Goal: Task Accomplishment & Management: Complete application form

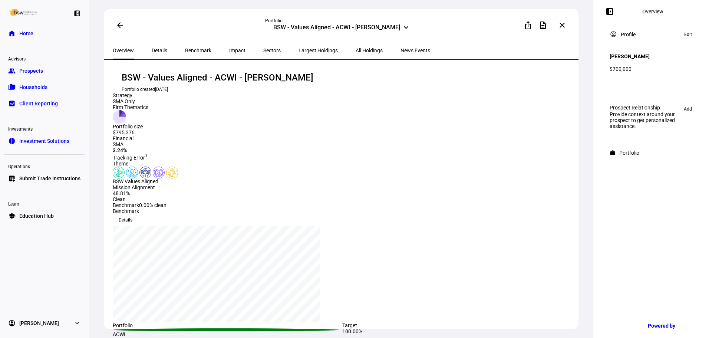
click at [363, 73] on div "BSW - Values Aligned - ACWI - [PERSON_NAME] Portfolio created [DATE]" at bounding box center [342, 82] width 459 height 21
click at [55, 175] on span "Submit Trade Instructions" at bounding box center [49, 178] width 61 height 7
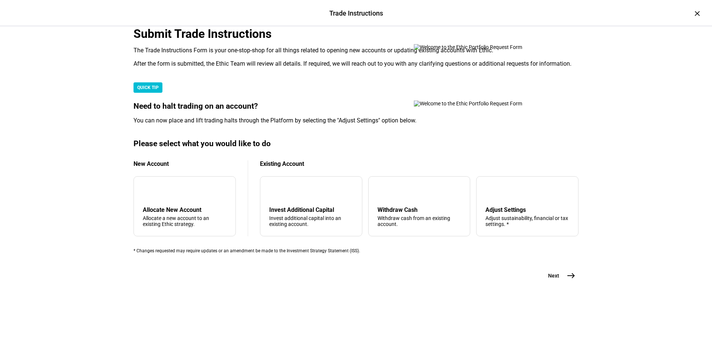
scroll to position [148, 0]
click at [382, 230] on div "arrow_upward Withdraw Cash Withdraw cash from an existing account." at bounding box center [419, 206] width 102 height 60
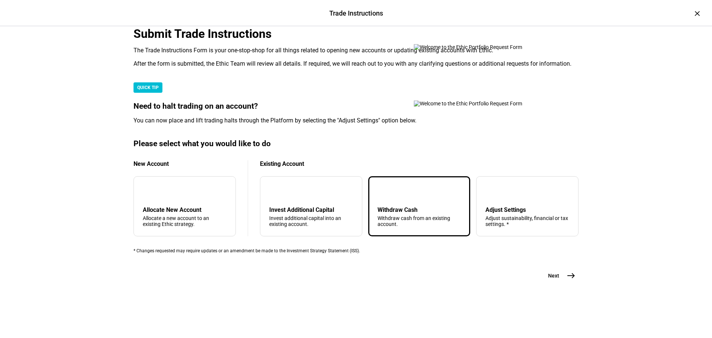
click at [570, 283] on button "Next east" at bounding box center [558, 275] width 39 height 15
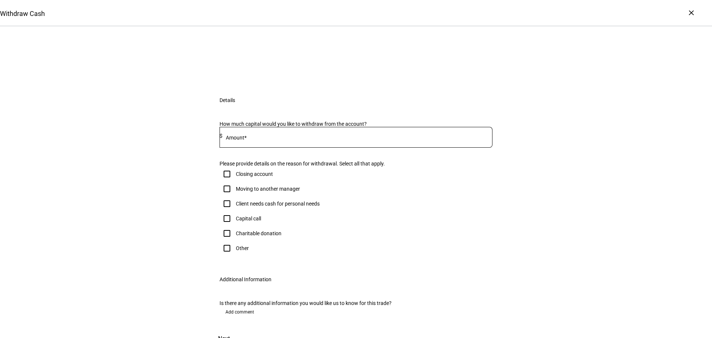
scroll to position [74, 0]
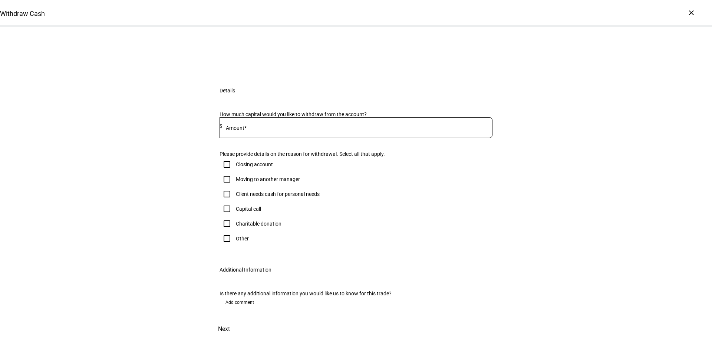
click at [357, 138] on div at bounding box center [357, 127] width 270 height 21
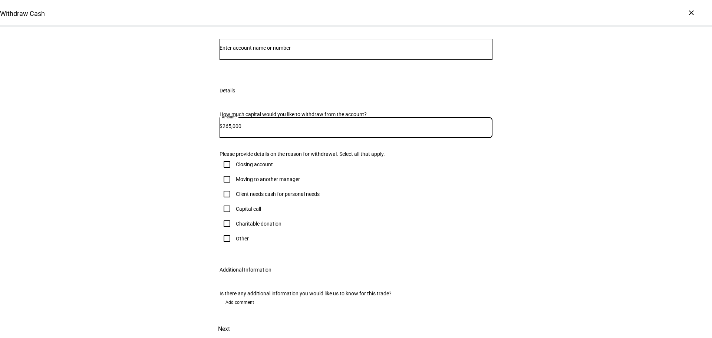
type input "265,000"
click at [228, 201] on input "Client needs cash for personal needs" at bounding box center [227, 194] width 15 height 15
checkbox input "true"
click at [293, 60] on div at bounding box center [356, 49] width 273 height 21
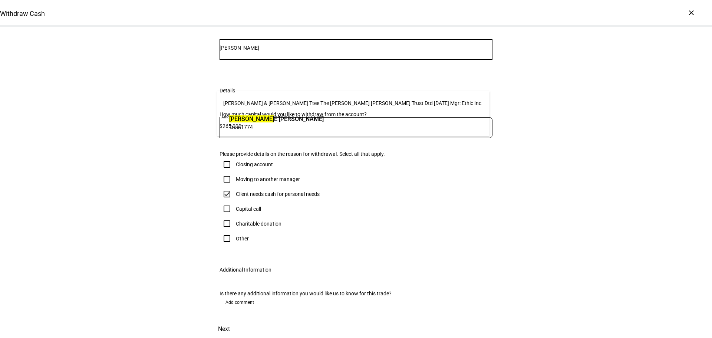
type input "[PERSON_NAME]"
click at [279, 116] on span "[PERSON_NAME]" at bounding box center [276, 119] width 95 height 9
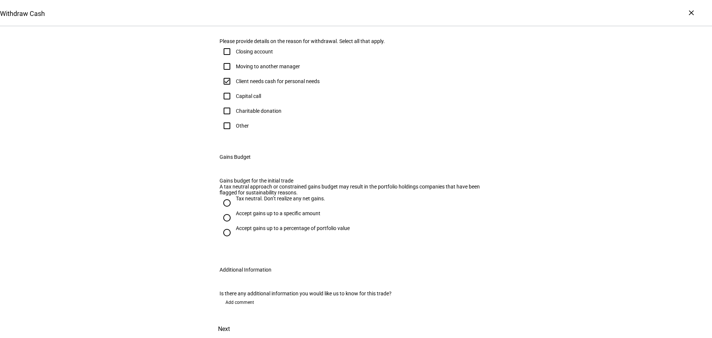
click at [263, 195] on div "Tax neutral. Don’t realize any net gains." at bounding box center [280, 198] width 89 height 6
click at [234, 195] on input "Tax neutral. Don’t realize any net gains." at bounding box center [227, 202] width 15 height 15
radio input "true"
click at [230, 320] on span "Next" at bounding box center [224, 329] width 12 height 18
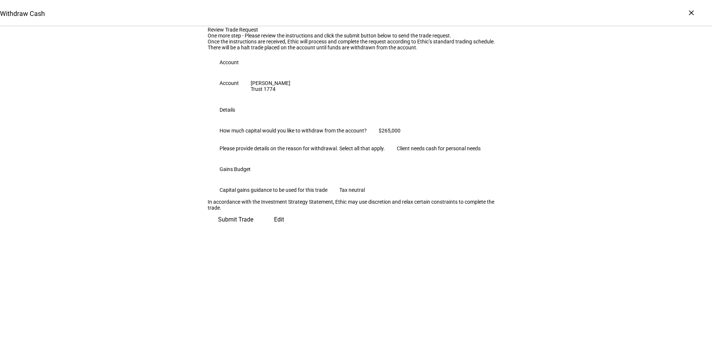
scroll to position [75, 0]
click at [253, 228] on span "Submit Trade" at bounding box center [235, 220] width 35 height 18
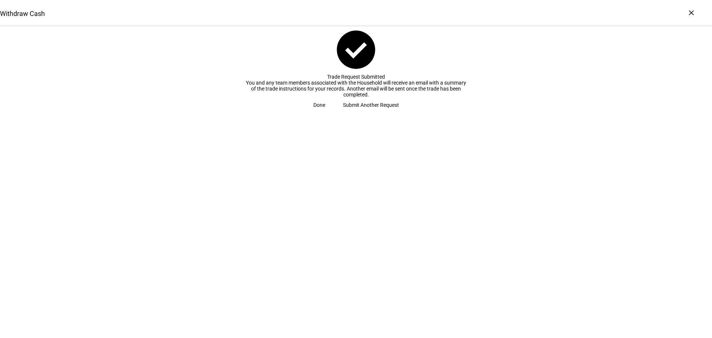
click at [325, 112] on span "Done" at bounding box center [319, 105] width 12 height 15
